Goal: Task Accomplishment & Management: Manage account settings

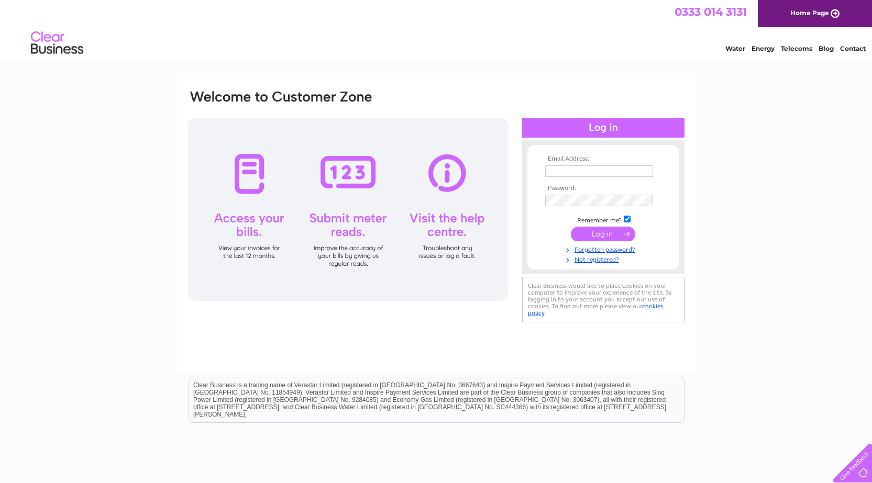
type input "[EMAIL_ADDRESS][DOMAIN_NAME]"
click at [605, 232] on input "submit" at bounding box center [603, 234] width 64 height 15
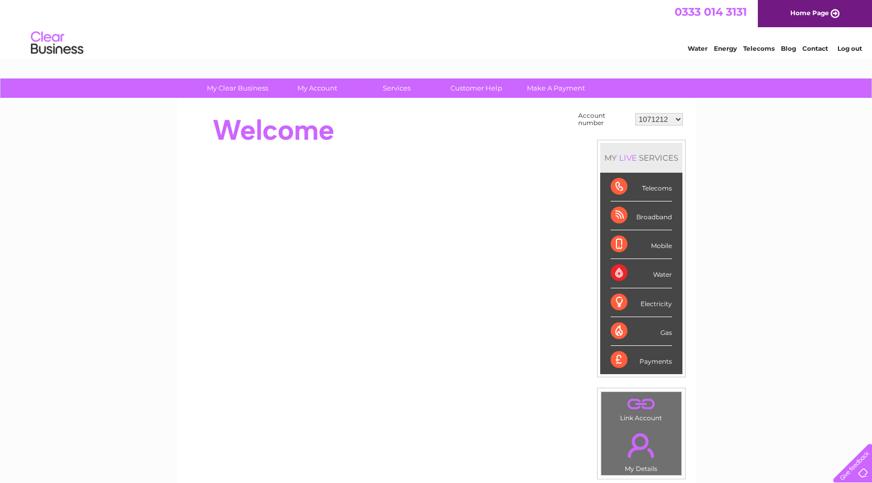
click at [679, 118] on select "1071212 30285650" at bounding box center [659, 119] width 48 height 13
select select "30285650"
click at [635, 113] on select "1071212 30285650" at bounding box center [659, 119] width 48 height 13
